Goal: Information Seeking & Learning: Learn about a topic

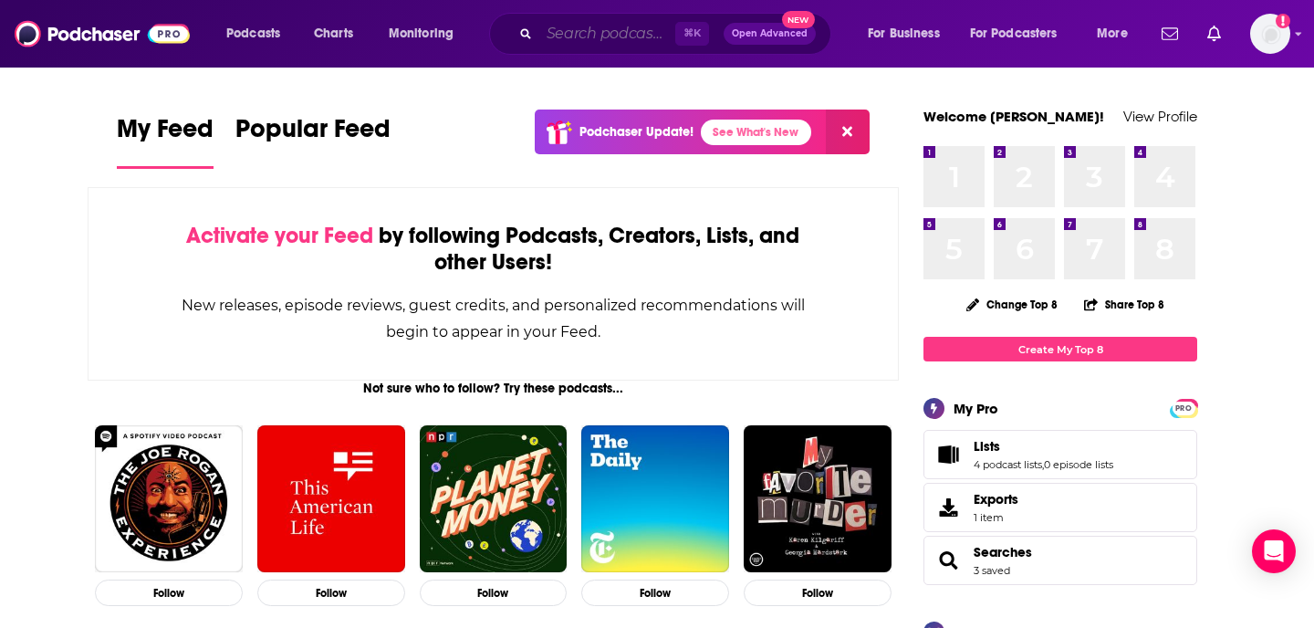
click at [556, 35] on input "Search podcasts, credits, & more..." at bounding box center [607, 33] width 136 height 29
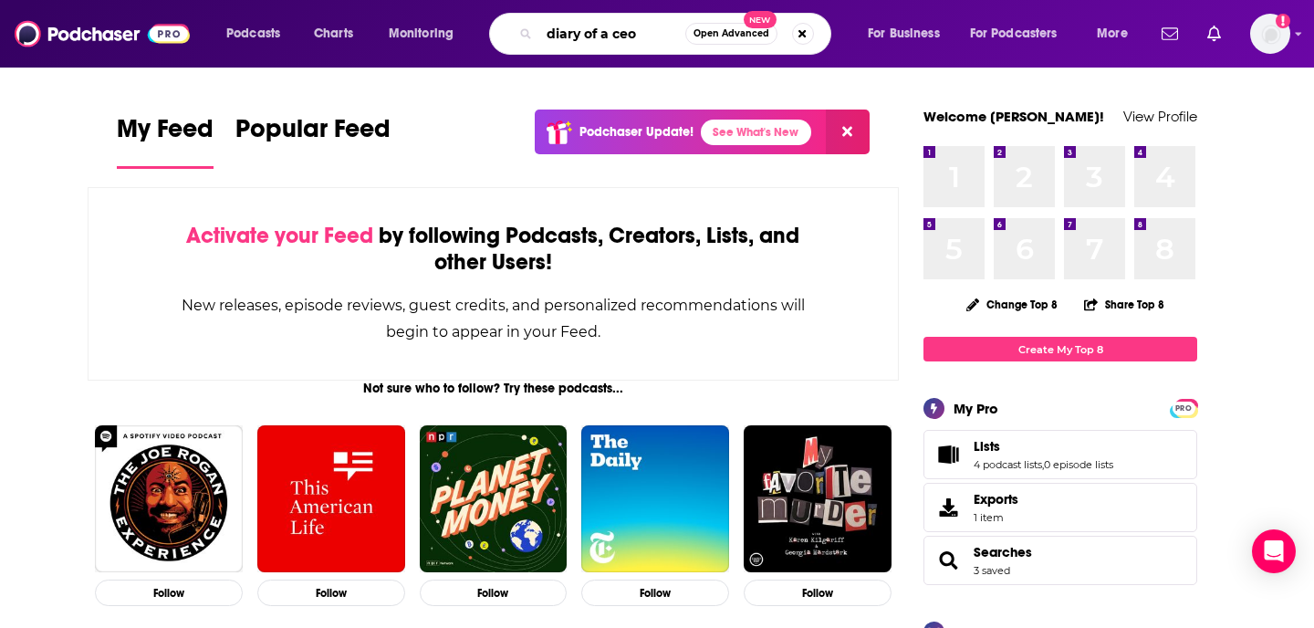
type input "diary of a ceo"
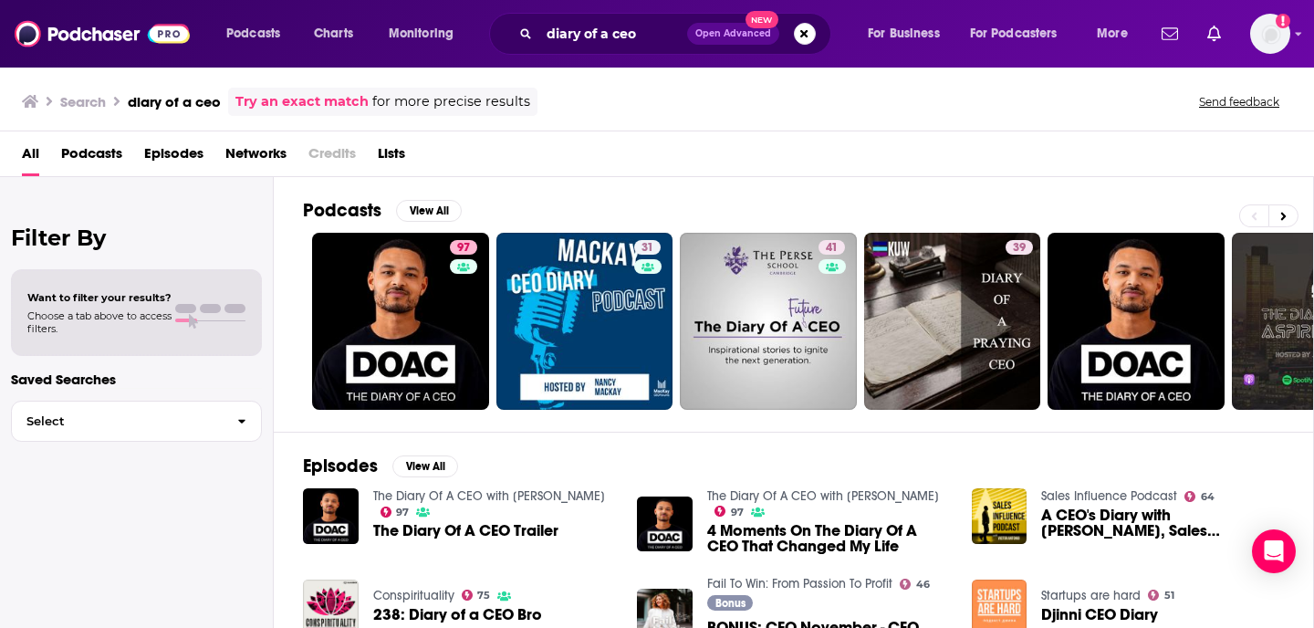
click at [419, 491] on link "The Diary Of A CEO with [PERSON_NAME]" at bounding box center [489, 496] width 232 height 16
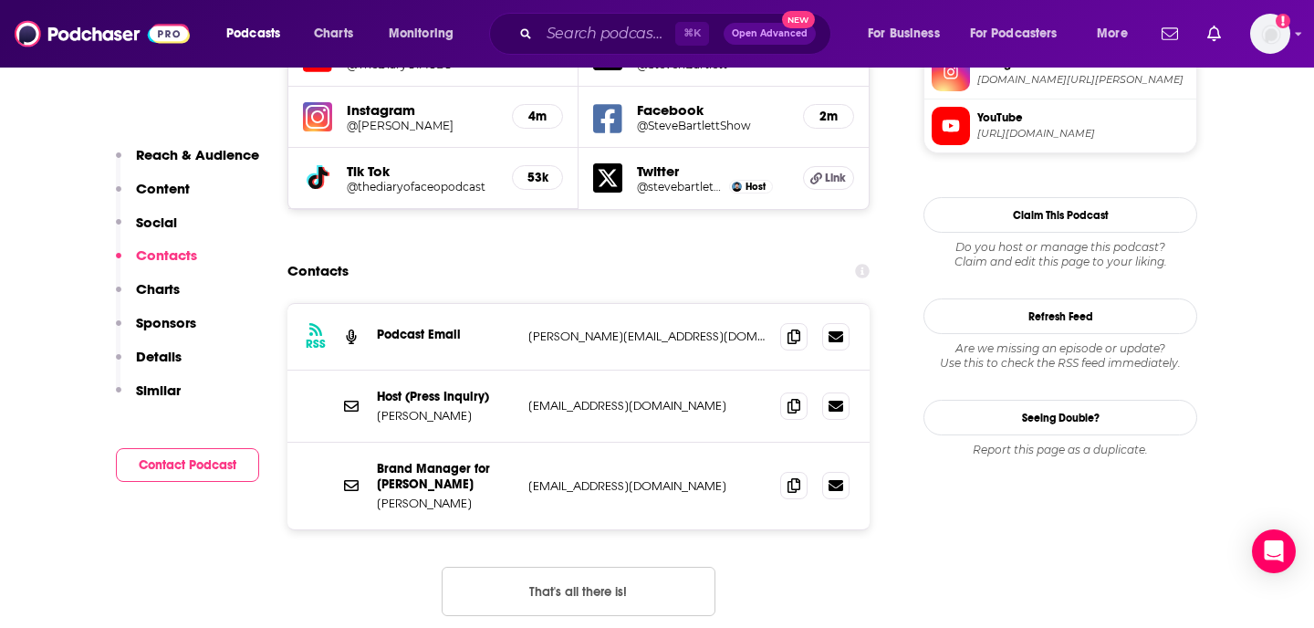
scroll to position [1733, 0]
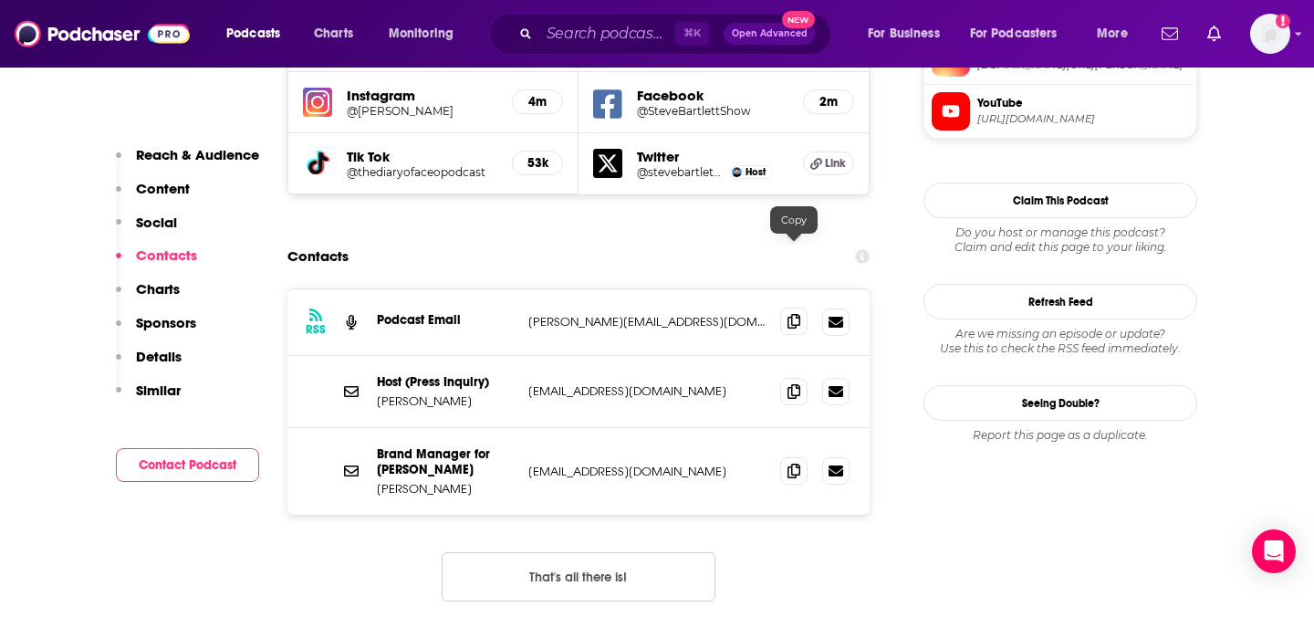
click at [795, 314] on icon at bounding box center [793, 321] width 13 height 15
click at [795, 383] on icon at bounding box center [793, 390] width 13 height 15
click at [788, 463] on icon at bounding box center [793, 470] width 13 height 15
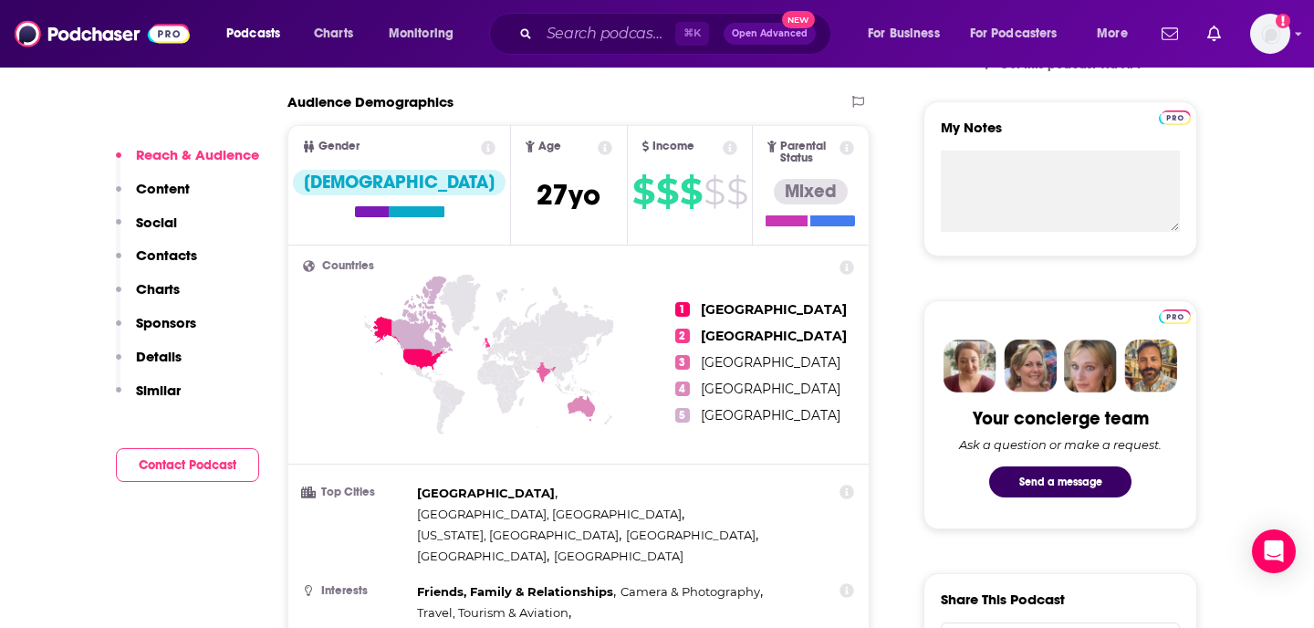
scroll to position [604, 0]
